Goal: Answer question/provide support: Share knowledge or assist other users

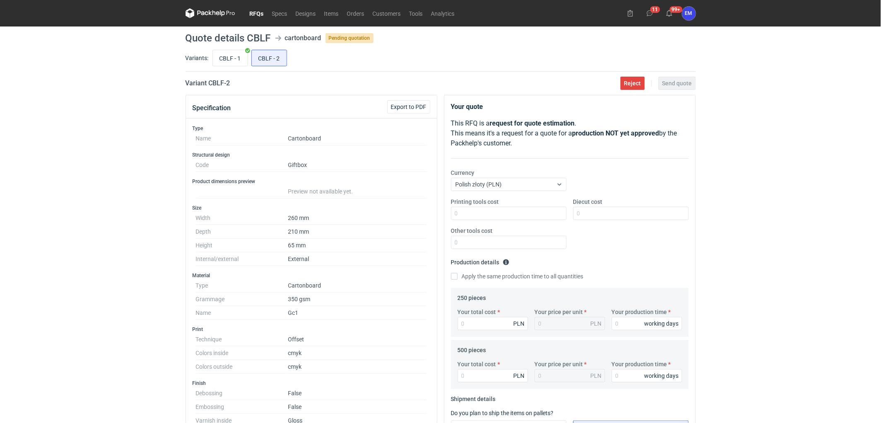
click at [259, 13] on link "RFQs" at bounding box center [257, 13] width 22 height 10
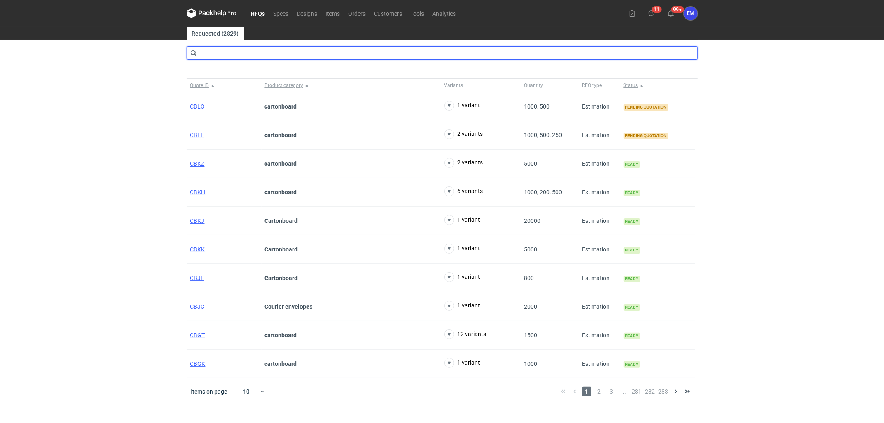
click at [236, 51] on input "text" at bounding box center [442, 52] width 510 height 13
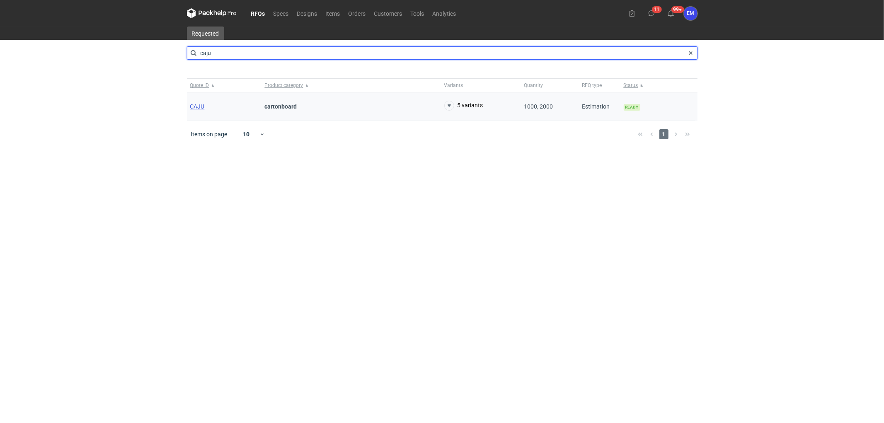
type input "caju"
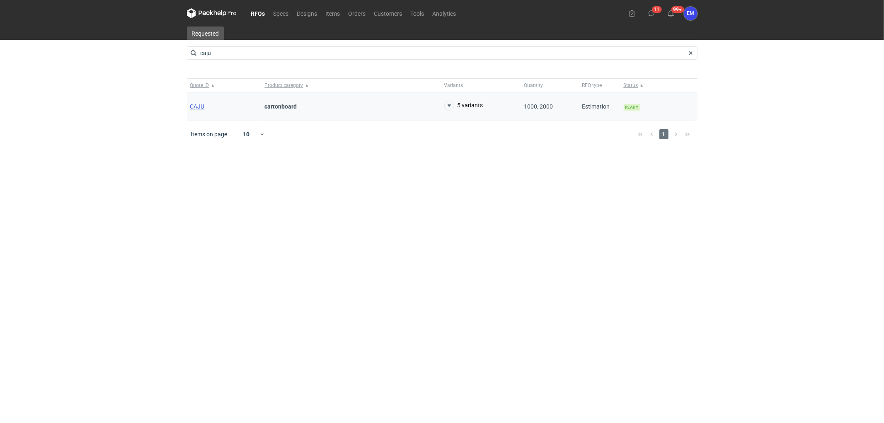
click at [201, 106] on span "CAJU" at bounding box center [197, 106] width 15 height 7
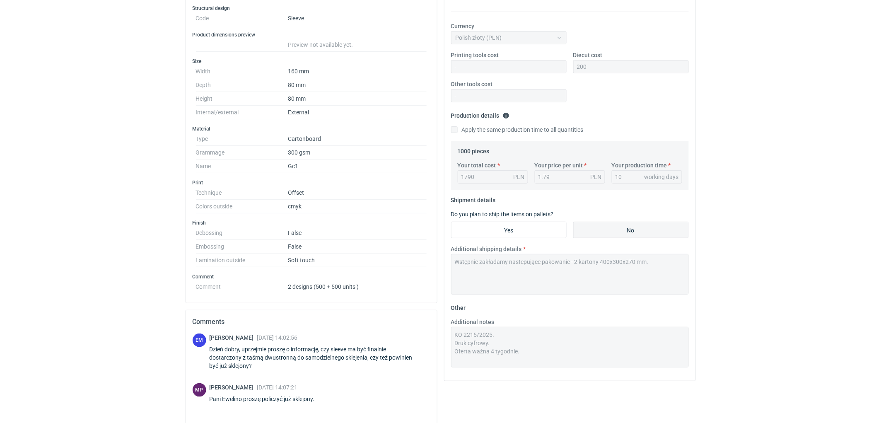
scroll to position [46, 0]
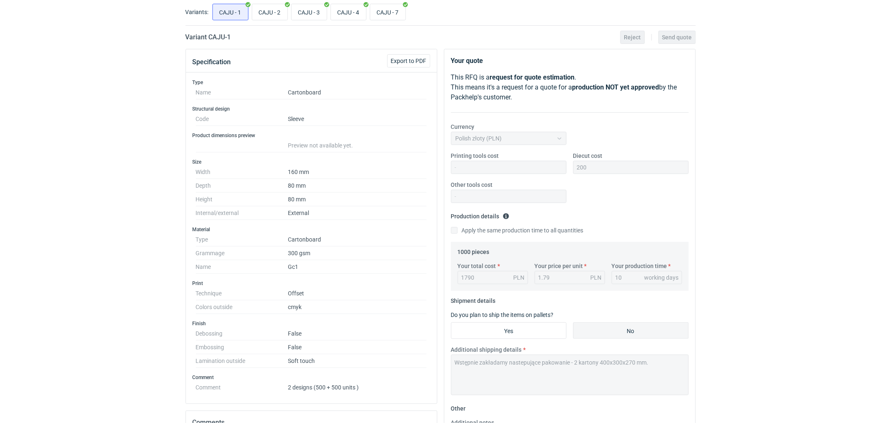
click at [789, 191] on div "RFQs Specs Designs Items Orders Customers Tools Analytics 11 99+ EM [PERSON_NAM…" at bounding box center [440, 165] width 881 height 423
drag, startPoint x: 65, startPoint y: 177, endPoint x: 109, endPoint y: 171, distance: 43.9
click at [65, 177] on div "RFQs Specs Designs Items Orders Customers Tools Analytics 11 99+ EM [PERSON_NAM…" at bounding box center [440, 165] width 881 height 423
drag, startPoint x: 122, startPoint y: 205, endPoint x: 108, endPoint y: 226, distance: 25.7
click at [117, 207] on div "RFQs Specs Designs Items Orders Customers Tools Analytics 11 99+ EM [PERSON_NAM…" at bounding box center [440, 165] width 881 height 423
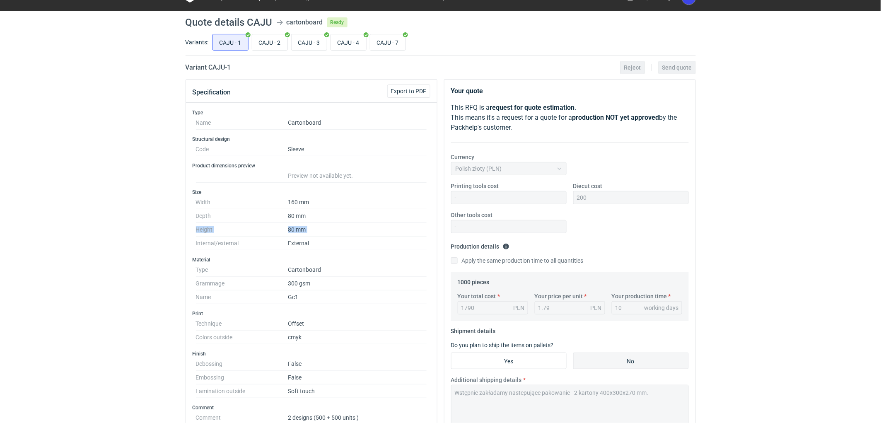
scroll to position [0, 0]
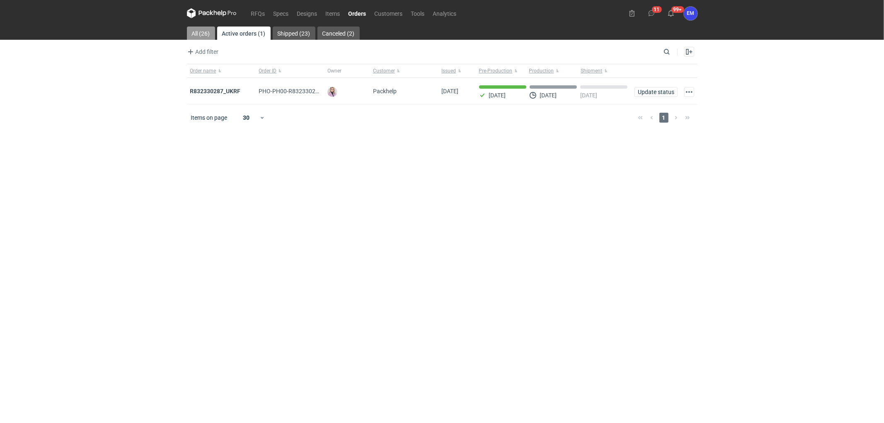
click at [204, 32] on link "All (26)" at bounding box center [201, 33] width 28 height 13
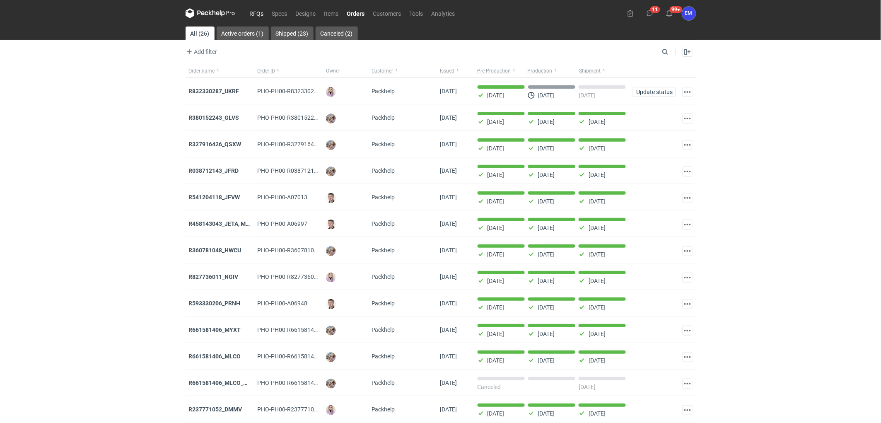
click at [265, 16] on link "RFQs" at bounding box center [257, 13] width 22 height 10
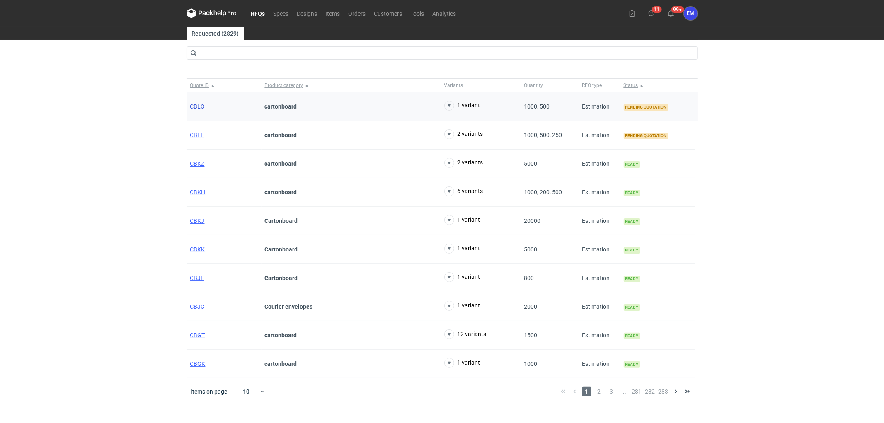
click at [196, 104] on span "CBLO" at bounding box center [197, 106] width 15 height 7
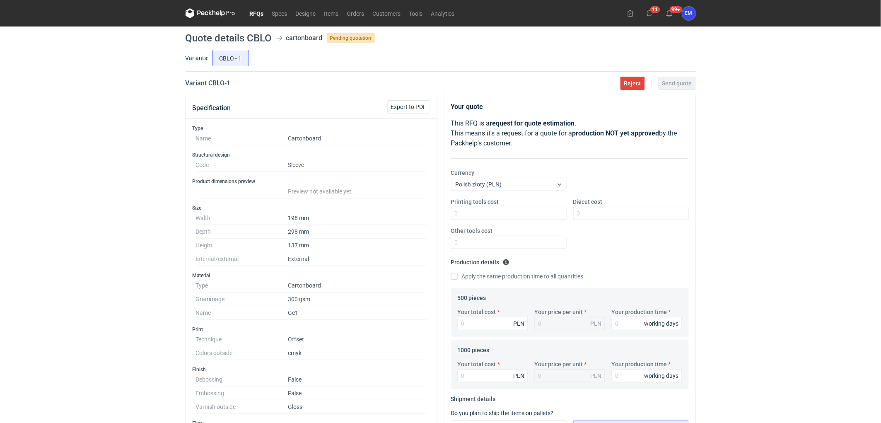
click at [39, 161] on div "RFQs Specs Designs Items Orders Customers Tools Analytics 11 99+ EM Ewelina Mac…" at bounding box center [440, 211] width 881 height 423
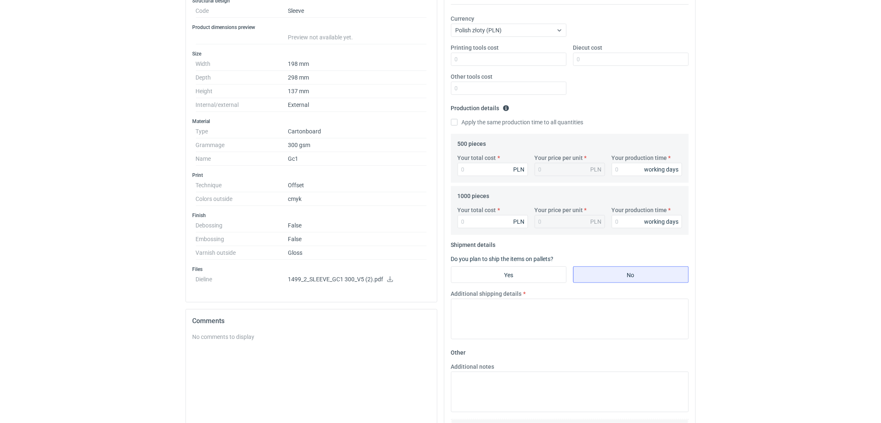
scroll to position [92, 0]
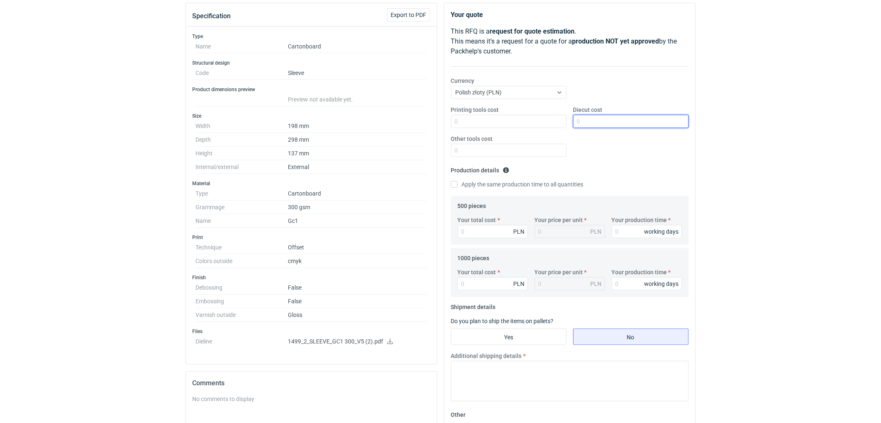
click at [620, 118] on input "Diecut cost" at bounding box center [631, 121] width 116 height 13
type input "940"
drag, startPoint x: 704, startPoint y: 165, endPoint x: 754, endPoint y: 178, distance: 51.5
click at [722, 171] on div "RFQs Specs Designs Items Orders Customers Tools Analytics 11 99+ EM Ewelina Mac…" at bounding box center [440, 119] width 881 height 423
click at [629, 235] on input "Your production time" at bounding box center [647, 231] width 70 height 13
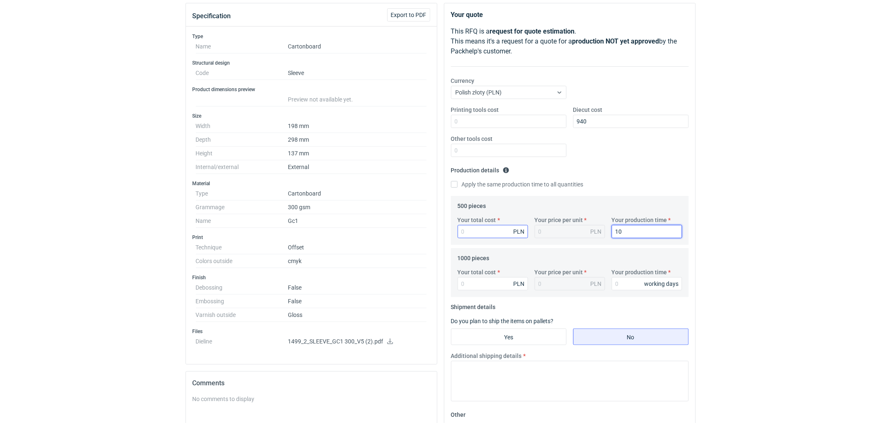
type input "10"
click at [500, 230] on input "Your total cost" at bounding box center [493, 231] width 70 height 13
type input "2225"
type input "4.45"
type input "2225"
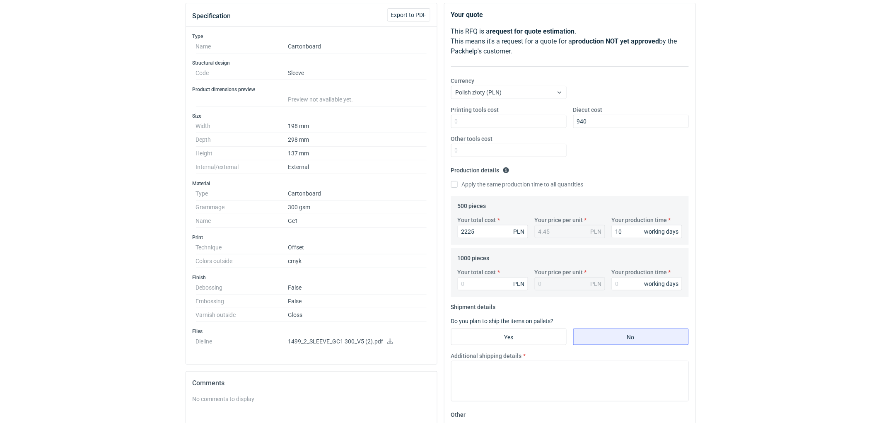
click at [765, 234] on div "RFQs Specs Designs Items Orders Customers Tools Analytics 11 99+ EM Ewelina Mac…" at bounding box center [440, 119] width 881 height 423
click at [470, 283] on input "Your total cost" at bounding box center [493, 283] width 70 height 13
type input "2560"
type input "2.56"
type input "2560"
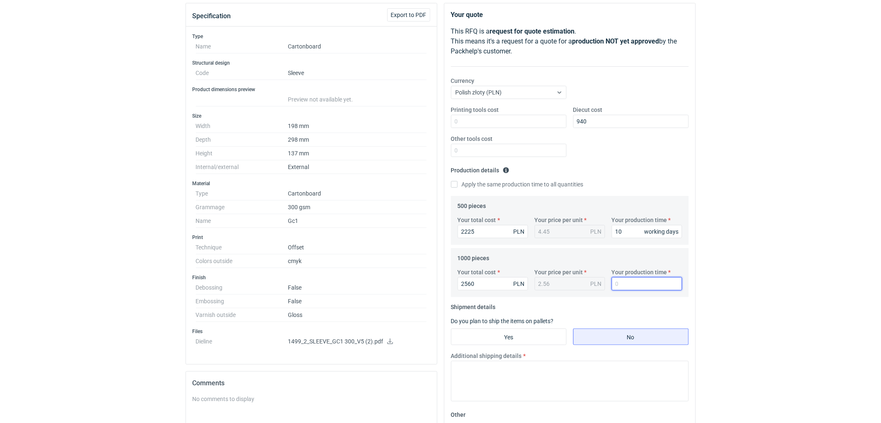
click at [622, 278] on input "Your production time" at bounding box center [647, 283] width 70 height 13
type input "10"
drag, startPoint x: 704, startPoint y: 237, endPoint x: 614, endPoint y: 312, distance: 117.7
click at [706, 237] on div "RFQs Specs Designs Items Orders Customers Tools Analytics 11 99+ EM Ewelina Mac…" at bounding box center [440, 119] width 881 height 423
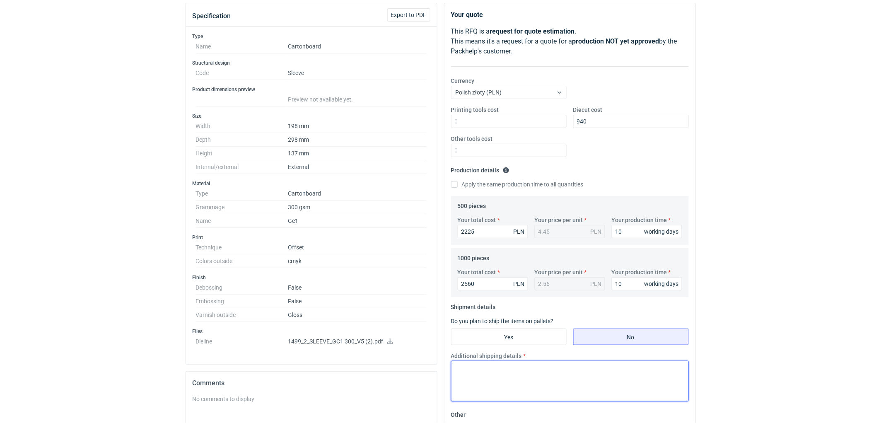
click at [475, 380] on textarea "Additional shipping details" at bounding box center [570, 381] width 238 height 41
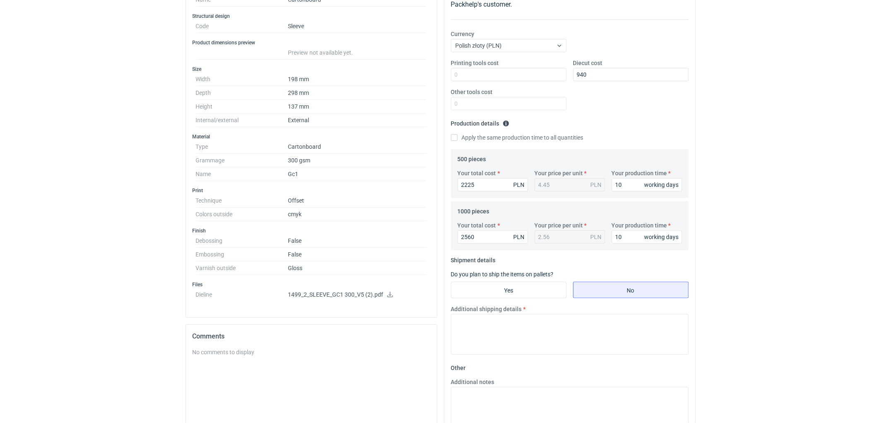
scroll to position [184, 0]
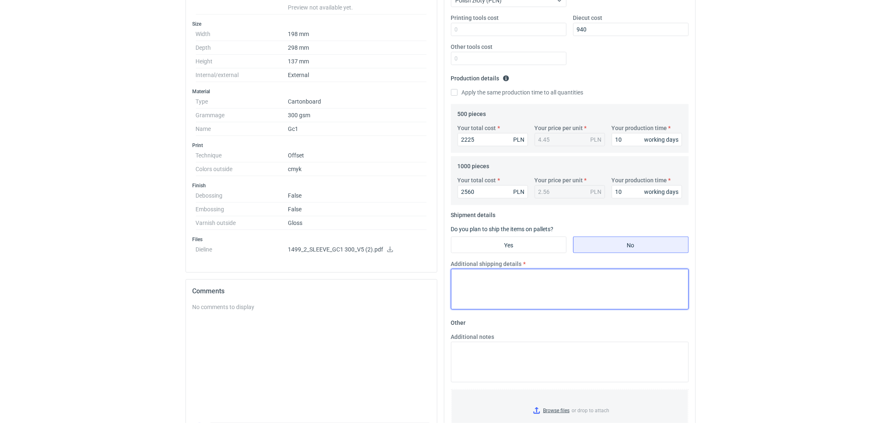
click at [516, 292] on textarea "Additional shipping details" at bounding box center [570, 289] width 238 height 41
click at [527, 288] on textarea "Wstepnie za" at bounding box center [570, 289] width 238 height 41
click at [621, 282] on textarea "Wstepnie zakładamy następujące pakowanie -" at bounding box center [570, 289] width 238 height 41
type textarea "Wstepnie zakładamy następujące pakowanie - 500 szt.- 3 kartony 400x300x270mm, 1…"
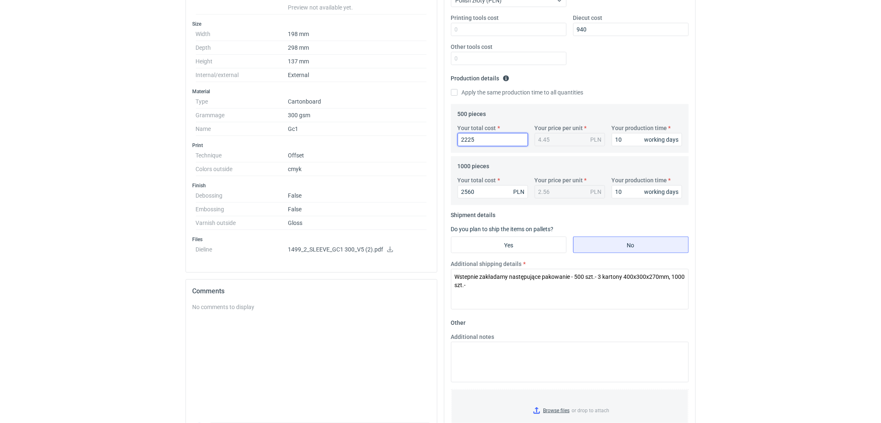
click at [485, 141] on input "2225" at bounding box center [493, 139] width 70 height 13
type input "2230"
type input "4.46"
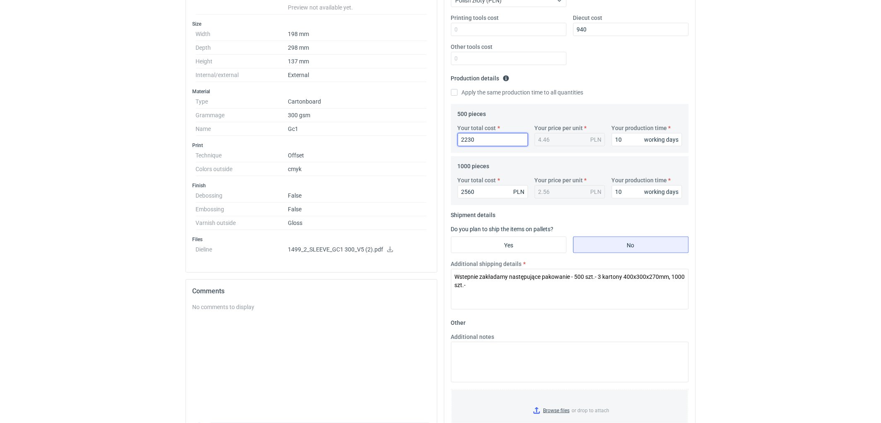
type input "2230"
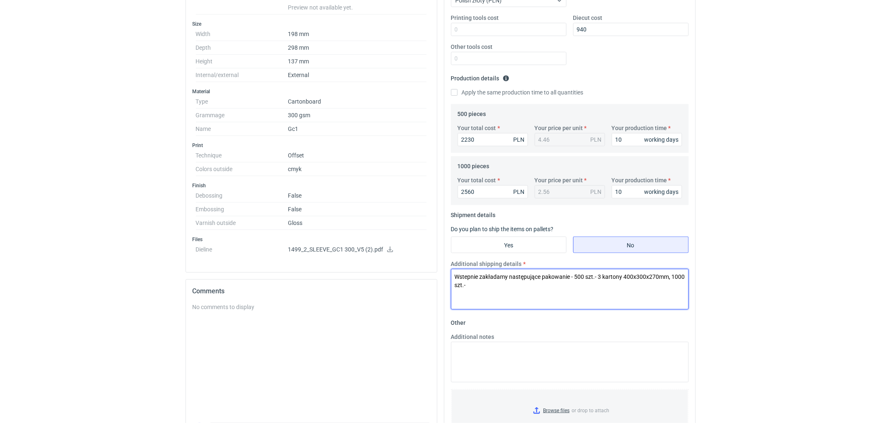
click at [491, 288] on textarea "Wstepnie zakładamy następujące pakowanie - 500 szt.- 3 kartony 400x300x270mm, 1…" at bounding box center [570, 289] width 238 height 41
drag, startPoint x: 789, startPoint y: 272, endPoint x: 663, endPoint y: 281, distance: 125.9
click at [789, 239] on html "RFQs Specs Designs Items Orders Customers Tools Analytics 11 99+ EM Ewelina Mac…" at bounding box center [440, 27] width 881 height 423
click at [495, 287] on textarea "Wstepnie zakładamy następujące pakowanie - 500 szt.- 3 kartony 400x300x270mm, 1…" at bounding box center [570, 289] width 238 height 41
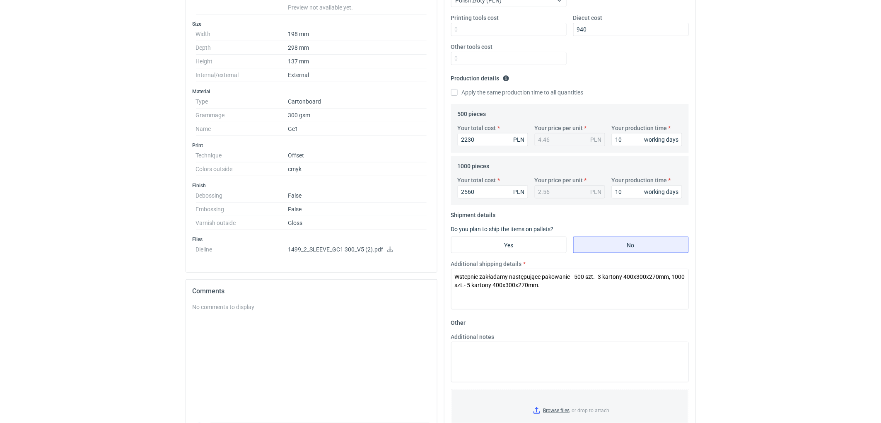
click at [796, 239] on html "RFQs Specs Designs Items Orders Customers Tools Analytics 11 99+ EM Ewelina Mac…" at bounding box center [440, 27] width 881 height 423
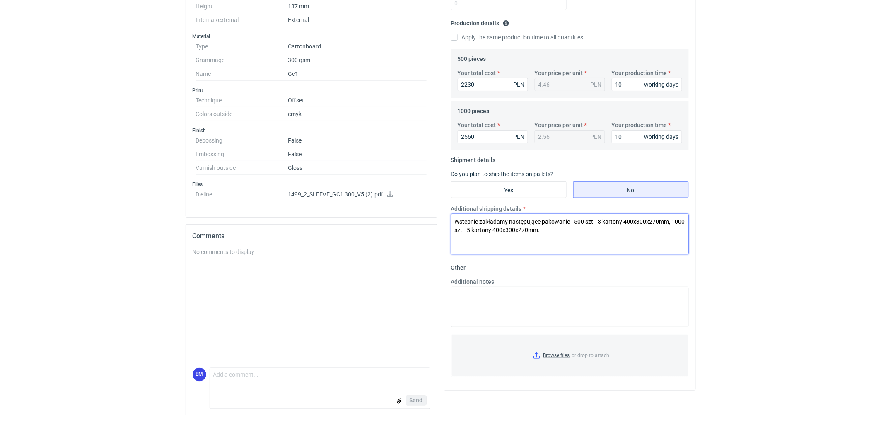
drag, startPoint x: 491, startPoint y: 229, endPoint x: 532, endPoint y: 234, distance: 41.7
click at [491, 229] on textarea "Wstepnie zakładamy następujące pakowanie - 500 szt.- 3 kartony 400x300x270mm, 1…" at bounding box center [570, 234] width 238 height 41
type textarea "Wstepnie zakładamy następujące pakowanie - 500 szt.- 3 kartony 400x300x270mm, 1…"
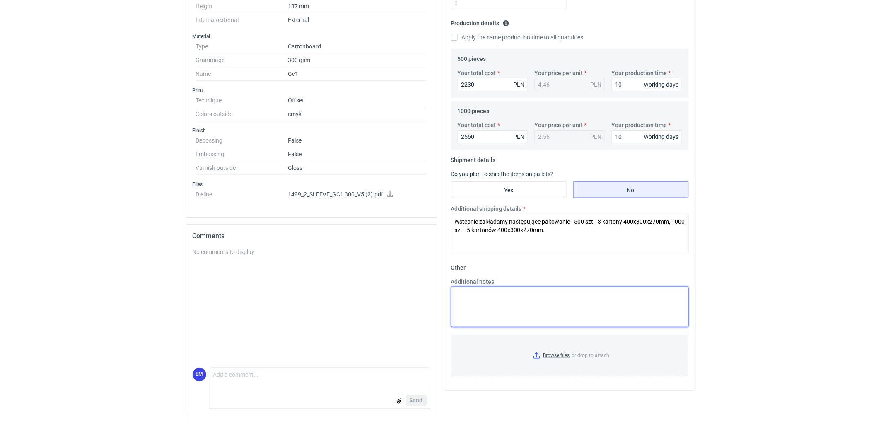
click at [486, 312] on textarea "Additional notes" at bounding box center [570, 307] width 238 height 41
click at [478, 293] on textarea "KO 34440/2025." at bounding box center [570, 307] width 238 height 41
click at [472, 302] on textarea "KO 3440/2025." at bounding box center [570, 307] width 238 height 41
type textarea "KO 3440/2025. Oferta ważna 4 tygodnie."
drag, startPoint x: 875, startPoint y: 278, endPoint x: 808, endPoint y: 291, distance: 67.9
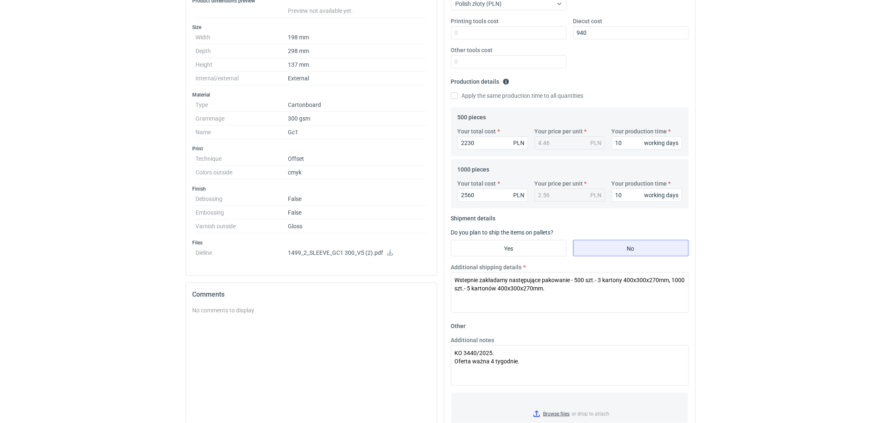
scroll to position [101, 0]
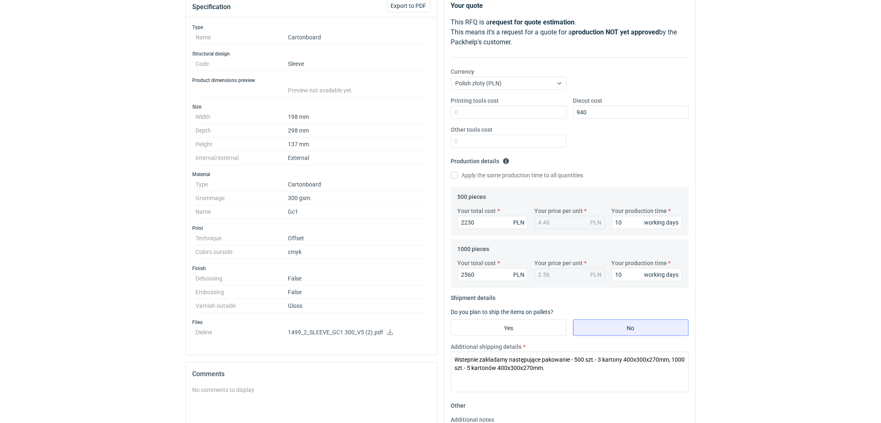
click at [757, 284] on div "RFQs Specs Designs Items Orders Customers Tools Analytics 11 99+ EM Ewelina Mac…" at bounding box center [440, 110] width 881 height 423
click at [738, 185] on div "RFQs Specs Designs Items Orders Customers Tools Analytics 11 99+ EM Ewelina Mac…" at bounding box center [440, 110] width 881 height 423
click at [806, 254] on div "RFQs Specs Designs Items Orders Customers Tools Analytics 11 99+ EM Ewelina Mac…" at bounding box center [440, 110] width 881 height 423
click at [468, 361] on textarea "Wstepnie zakładamy następujące pakowanie - 500 szt.- 3 kartony 400x300x270mm, 1…" at bounding box center [570, 372] width 238 height 41
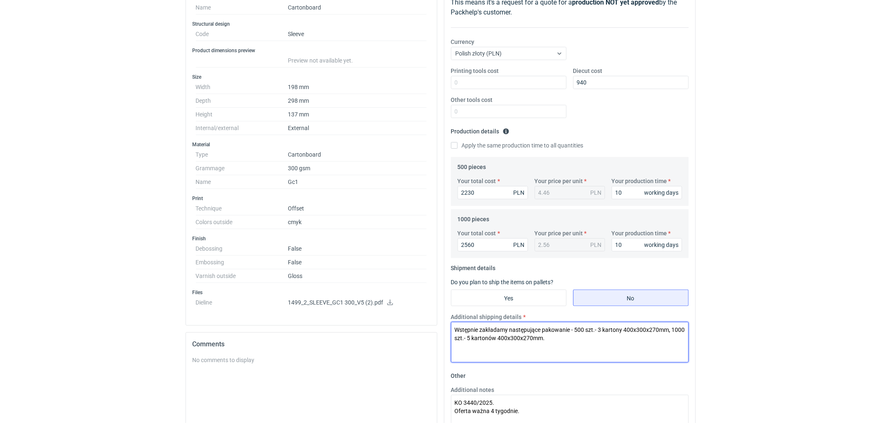
scroll to position [147, 0]
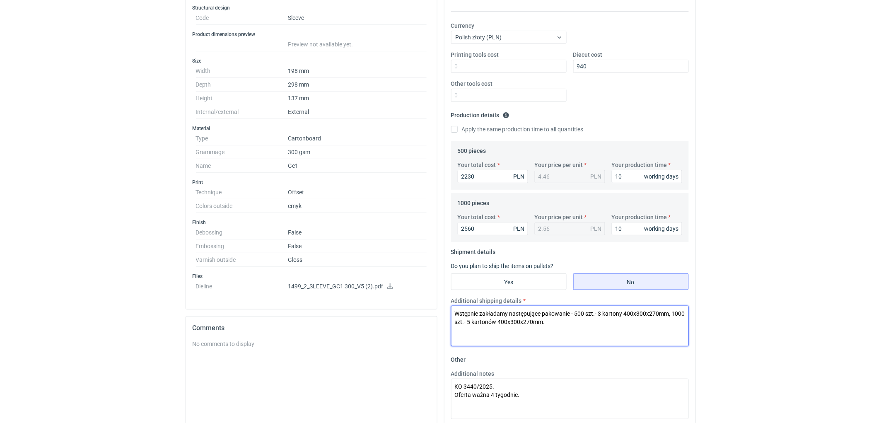
type textarea "Wstępnie zakładamy następujące pakowanie - 500 szt.- 3 kartony 400x300x270mm, 1…"
click at [737, 276] on html "RFQs Specs Designs Items Orders Customers Tools Analytics 11 99+ EM Ewelina Mac…" at bounding box center [440, 64] width 881 height 423
click at [754, 276] on html "RFQs Specs Designs Items Orders Customers Tools Analytics 11 99+ EM Ewelina Mac…" at bounding box center [440, 64] width 881 height 423
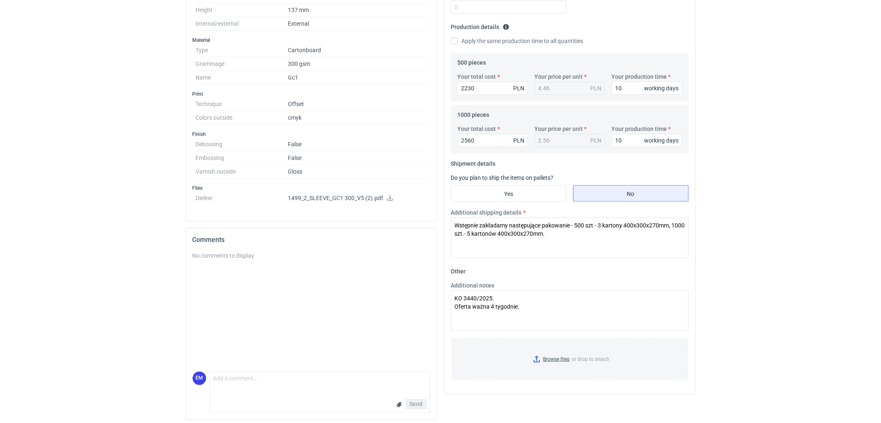
scroll to position [239, 0]
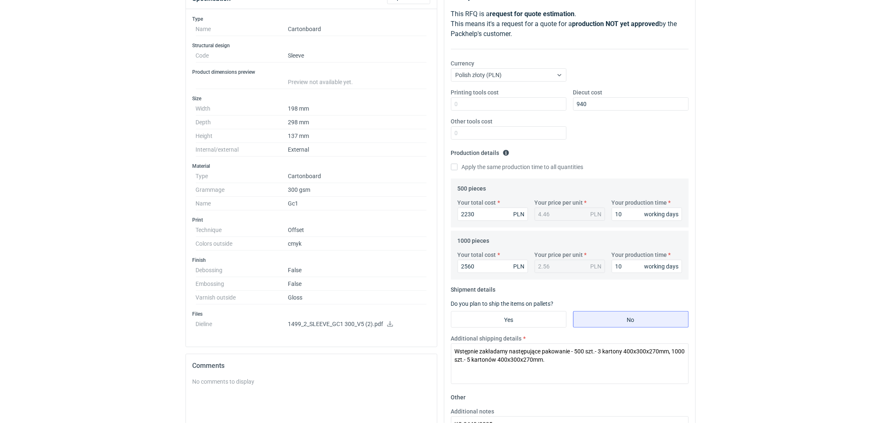
scroll to position [101, 0]
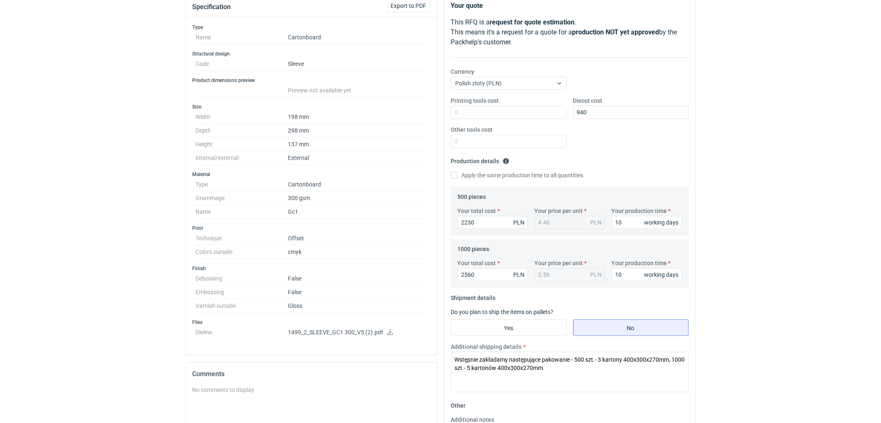
click at [775, 311] on div "RFQs Specs Designs Items Orders Customers Tools Analytics 11 99+ EM Ewelina Mac…" at bounding box center [440, 110] width 881 height 423
click at [776, 309] on div "RFQs Specs Designs Items Orders Customers Tools Analytics 11 99+ EM Ewelina Mac…" at bounding box center [440, 110] width 881 height 423
click at [507, 273] on input "2560" at bounding box center [493, 274] width 70 height 13
type input "25"
type input "0.03"
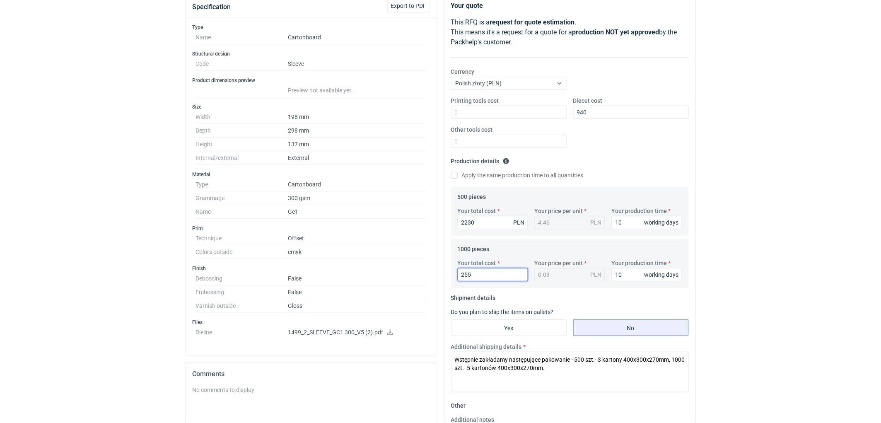
type input "2550"
type input "2.55"
type input "2550"
click at [800, 220] on div "RFQs Specs Designs Items Orders Customers Tools Analytics 11 99+ EM Ewelina Mac…" at bounding box center [440, 110] width 881 height 423
click at [769, 255] on div "RFQs Specs Designs Items Orders Customers Tools Analytics 11 99+ EM Ewelina Mac…" at bounding box center [440, 110] width 881 height 423
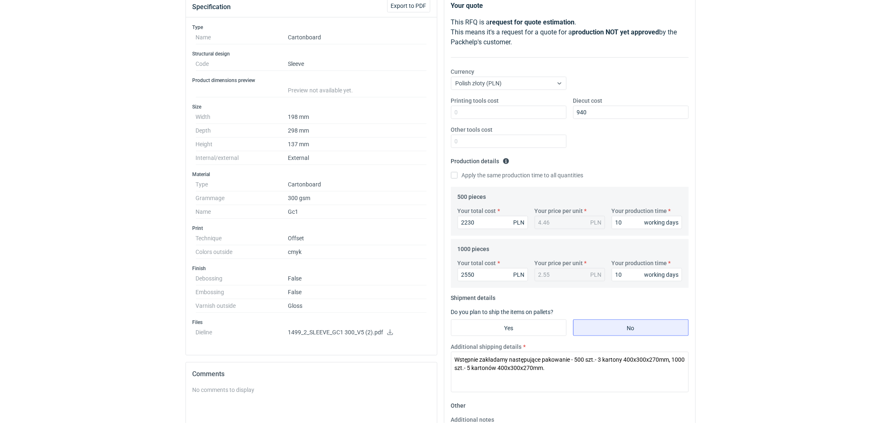
click at [784, 242] on div "RFQs Specs Designs Items Orders Customers Tools Analytics 11 99+ EM Ewelina Mac…" at bounding box center [440, 110] width 881 height 423
click at [754, 114] on div "RFQs Specs Designs Items Orders Customers Tools Analytics 11 99+ EM Ewelina Mac…" at bounding box center [440, 110] width 881 height 423
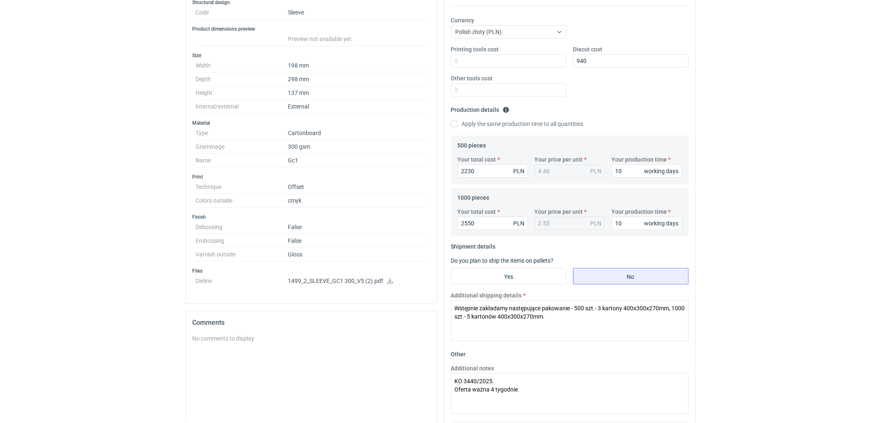
scroll to position [193, 0]
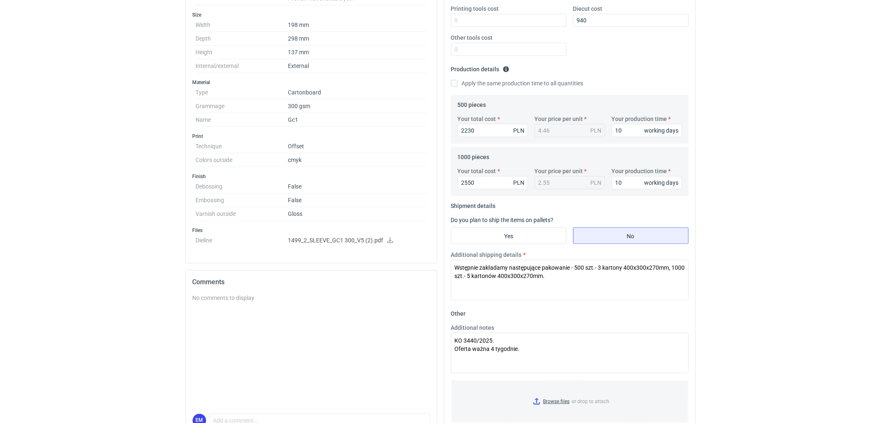
drag, startPoint x: 733, startPoint y: 200, endPoint x: 670, endPoint y: 235, distance: 71.2
click at [732, 200] on div "RFQs Specs Designs Items Orders Customers Tools Analytics 11 99+ EM Ewelina Mac…" at bounding box center [440, 18] width 881 height 423
click at [558, 290] on textarea "Wstępnie zakładamy następujące pakowanie - 500 szt.- 3 kartony 400x300x270mm, 1…" at bounding box center [570, 280] width 238 height 41
click at [572, 278] on textarea "Wstępnie zakładamy następujące pakowanie - 500 szt.- 3 kartony 400x300x270mm, 1…" at bounding box center [570, 280] width 238 height 41
click at [779, 193] on div "RFQs Specs Designs Items Orders Customers Tools Analytics 11 99+ EM Ewelina Mac…" at bounding box center [440, 18] width 881 height 423
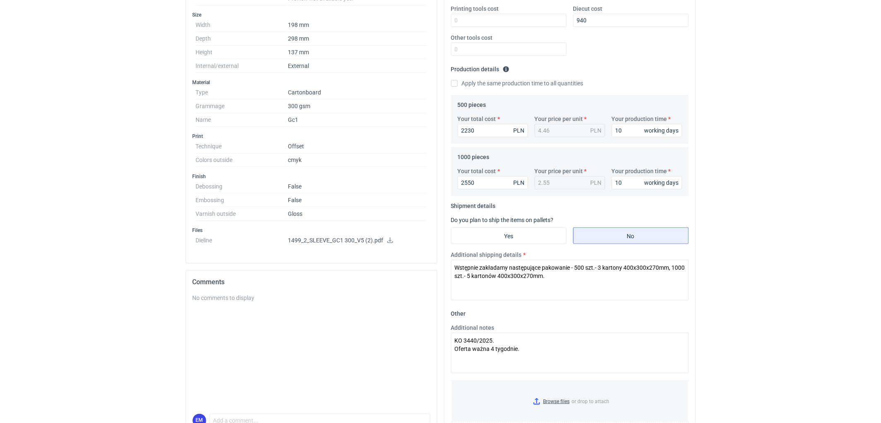
click at [779, 193] on div "RFQs Specs Designs Items Orders Customers Tools Analytics 11 99+ EM Ewelina Mac…" at bounding box center [440, 18] width 881 height 423
click at [738, 225] on div "RFQs Specs Designs Items Orders Customers Tools Analytics 11 99+ EM Ewelina Mac…" at bounding box center [440, 18] width 881 height 423
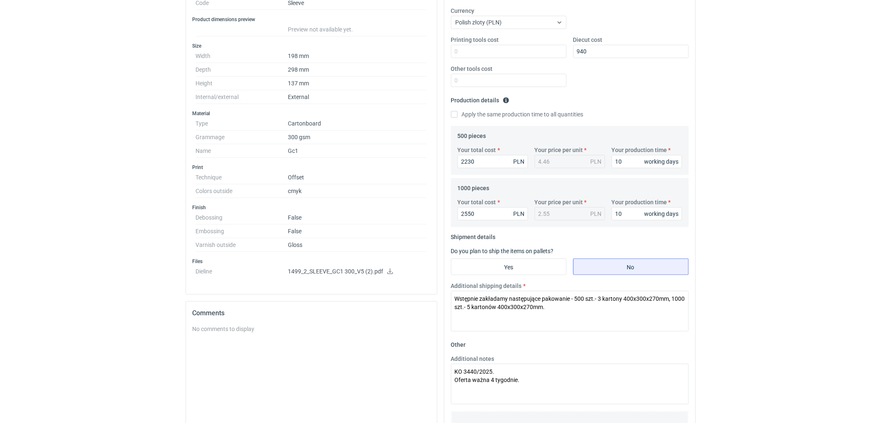
scroll to position [101, 0]
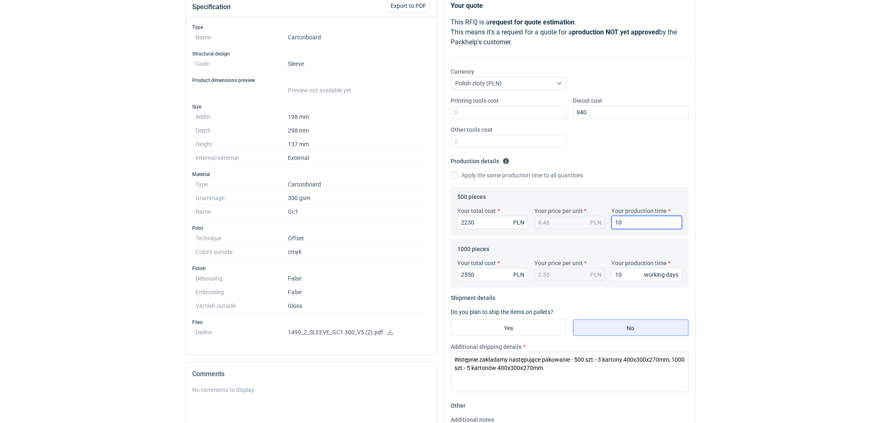
click at [745, 202] on div "RFQs Specs Designs Items Orders Customers Tools Analytics 11 99+ EM Ewelina Mac…" at bounding box center [440, 110] width 881 height 423
click at [708, 115] on div "RFQs Specs Designs Items Orders Customers Tools Analytics 11 99+ EM Ewelina Mac…" at bounding box center [440, 110] width 881 height 423
click at [762, 131] on div "RFQs Specs Designs Items Orders Customers Tools Analytics 11 99+ EM Ewelina Mac…" at bounding box center [440, 110] width 881 height 423
click at [782, 155] on div "RFQs Specs Designs Items Orders Customers Tools Analytics 11 99+ EM Ewelina Mac…" at bounding box center [440, 110] width 881 height 423
click at [783, 155] on div "RFQs Specs Designs Items Orders Customers Tools Analytics 11 99+ EM Ewelina Mac…" at bounding box center [440, 110] width 881 height 423
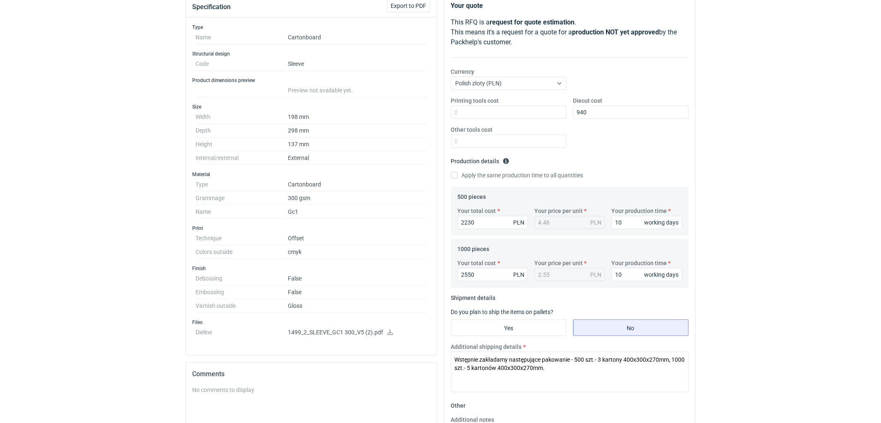
scroll to position [239, 0]
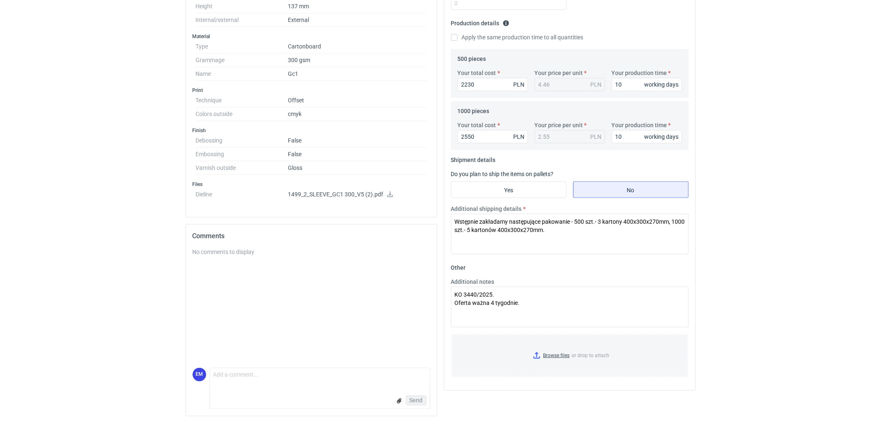
drag, startPoint x: 778, startPoint y: 173, endPoint x: 781, endPoint y: 169, distance: 5.1
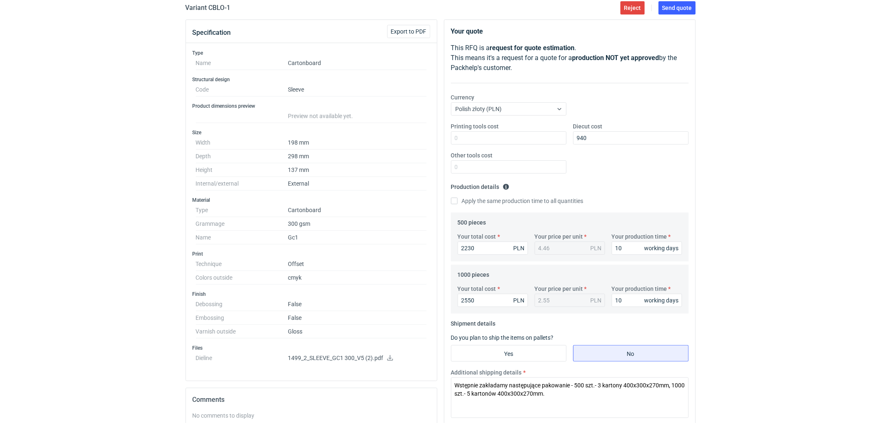
scroll to position [9, 0]
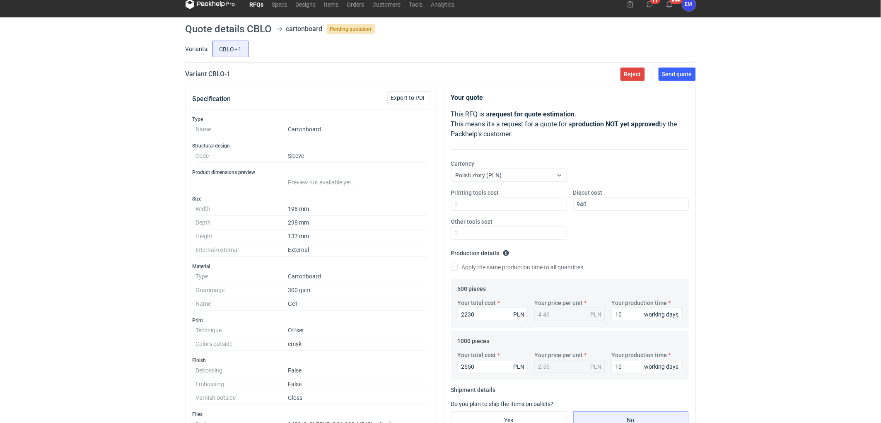
click at [784, 163] on div "RFQs Specs Designs Items Orders Customers Tools Analytics 11 99+ EM Ewelina Mac…" at bounding box center [440, 202] width 881 height 423
drag, startPoint x: 817, startPoint y: 211, endPoint x: 650, endPoint y: 41, distance: 238.2
click at [796, 181] on div "RFQs Specs Designs Items Orders Customers Tools Analytics 11 99+ EM Ewelina Mac…" at bounding box center [440, 202] width 881 height 423
click at [733, 120] on div "RFQs Specs Designs Items Orders Customers Tools Analytics 11 99+ EM Ewelina Mac…" at bounding box center [440, 202] width 881 height 423
drag, startPoint x: 746, startPoint y: 122, endPoint x: 774, endPoint y: 163, distance: 49.8
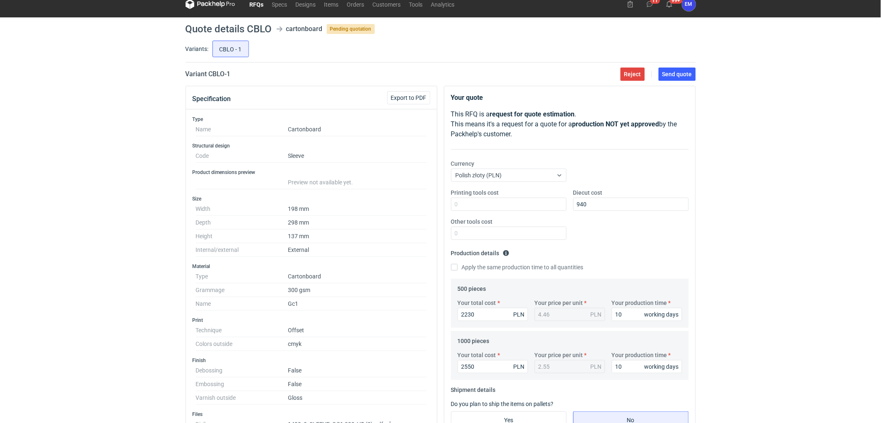
click at [747, 125] on div "RFQs Specs Designs Items Orders Customers Tools Analytics 11 99+ EM Ewelina Mac…" at bounding box center [440, 202] width 881 height 423
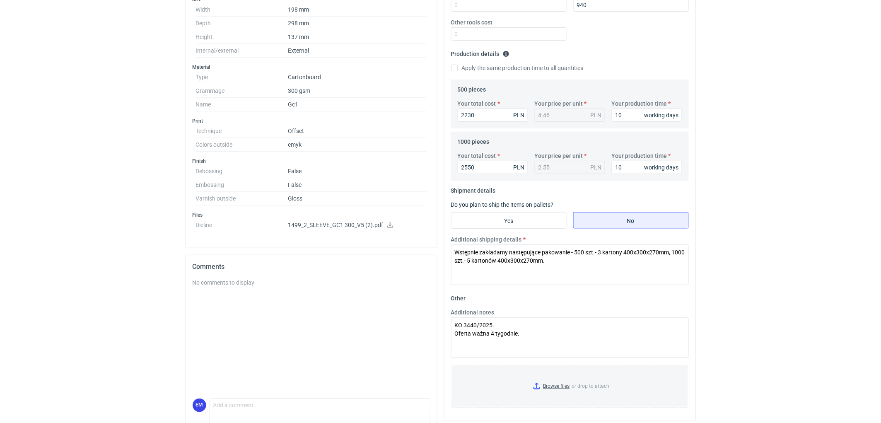
scroll to position [239, 0]
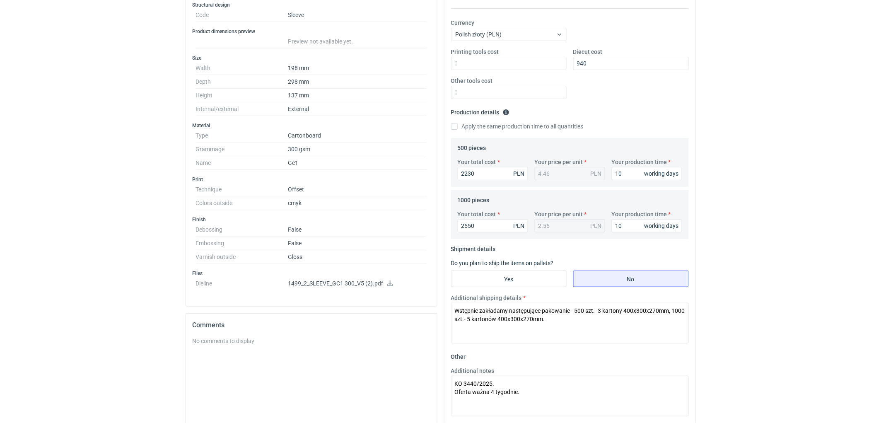
scroll to position [55, 0]
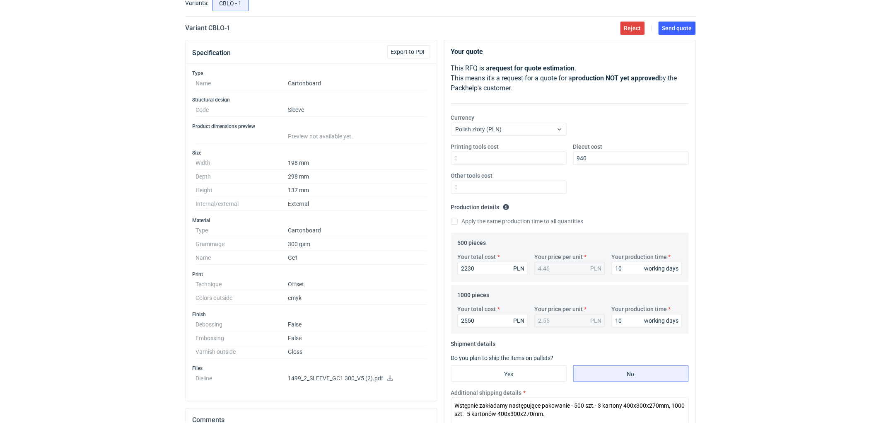
click at [817, 190] on div "RFQs Specs Designs Items Orders Customers Tools Analytics 11 99+ EM Ewelina Mac…" at bounding box center [440, 156] width 881 height 423
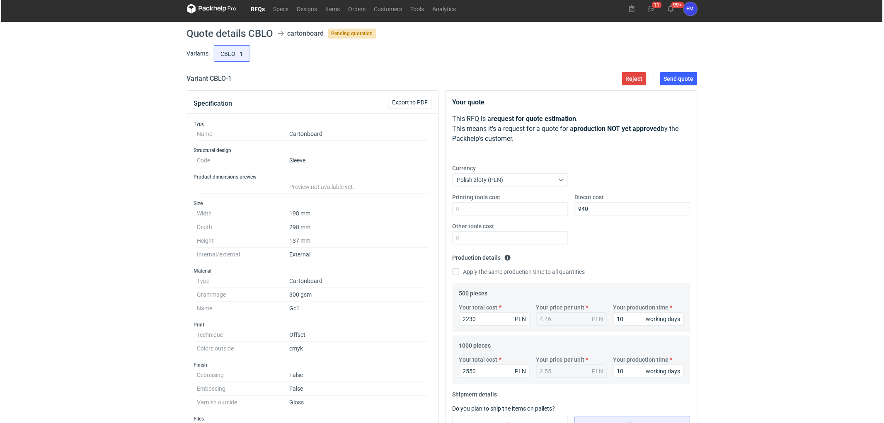
scroll to position [0, 0]
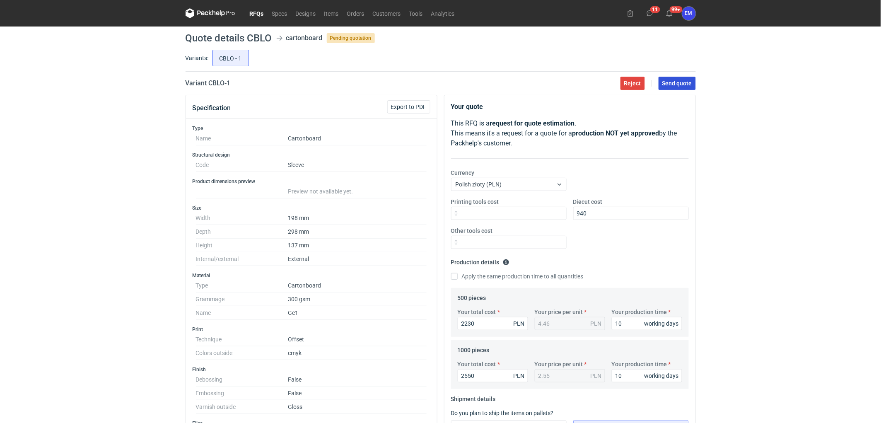
click at [683, 79] on button "Send quote" at bounding box center [677, 83] width 37 height 13
click at [259, 8] on link "RFQs" at bounding box center [257, 13] width 22 height 10
